Goal: Transaction & Acquisition: Purchase product/service

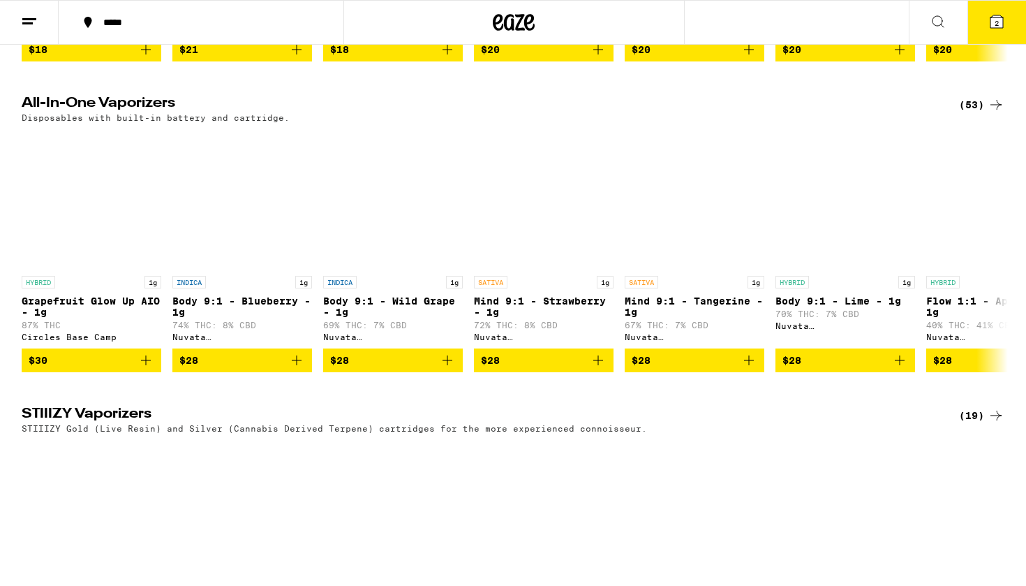
scroll to position [2090, 0]
